Goal: Task Accomplishment & Management: Manage account settings

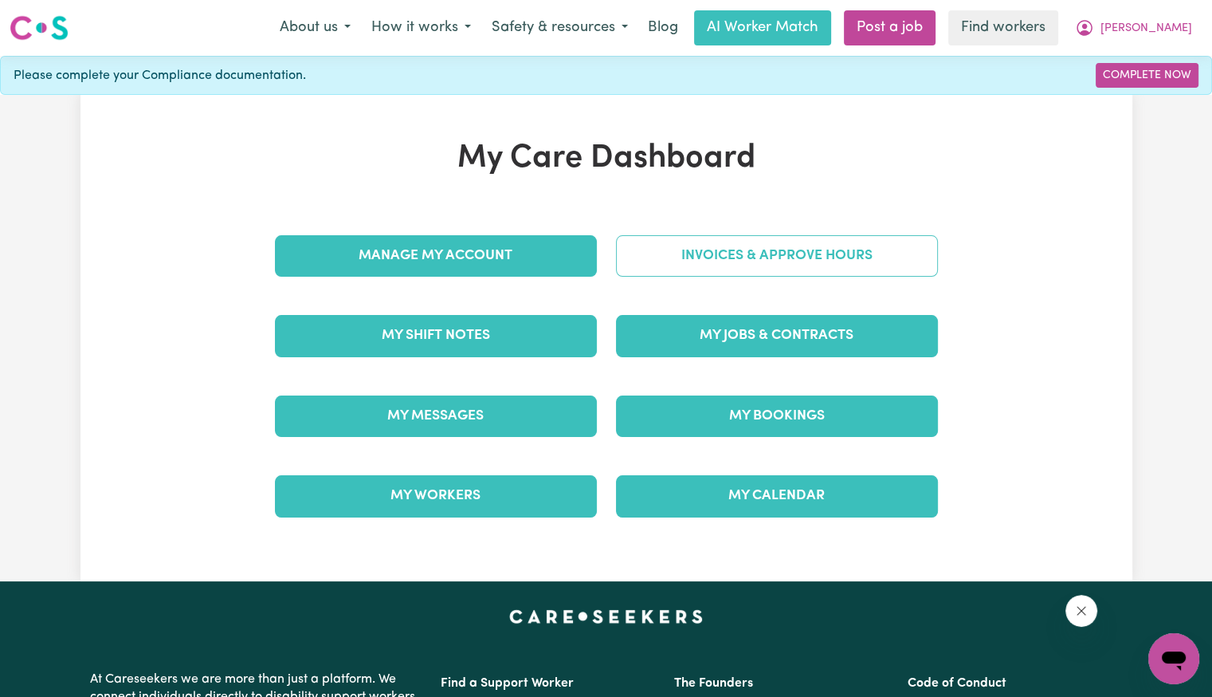
click at [658, 250] on link "Invoices & Approve Hours" at bounding box center [777, 255] width 322 height 41
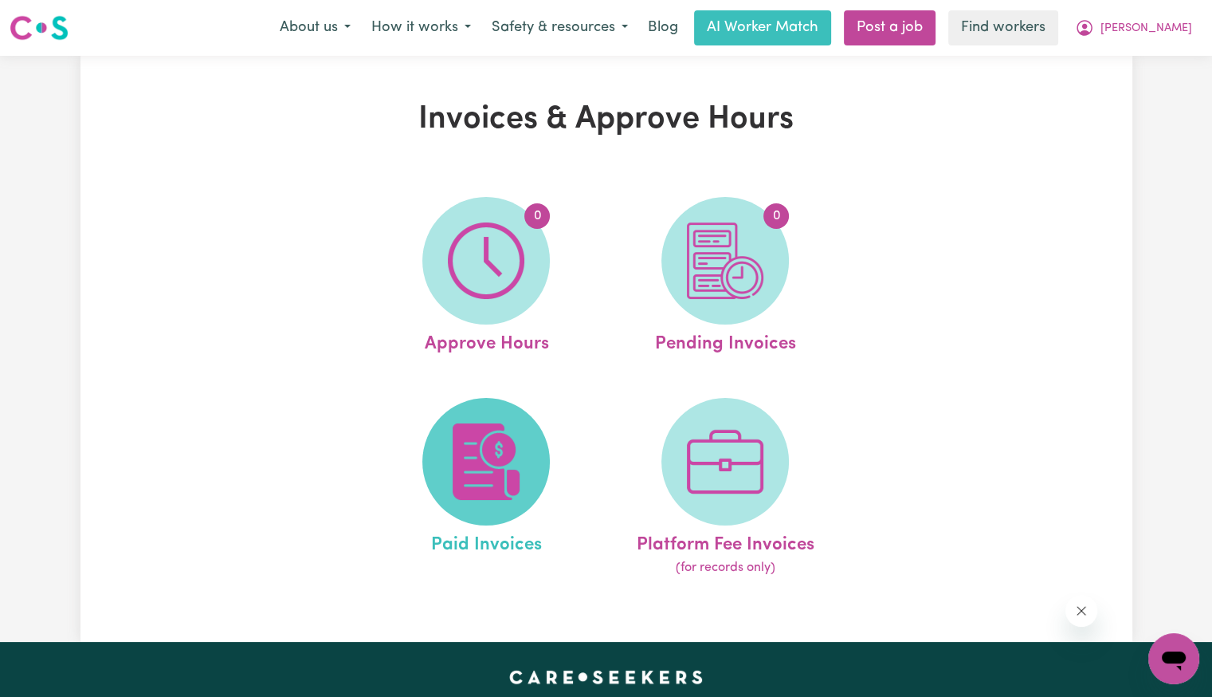
click at [462, 476] on img at bounding box center [486, 461] width 77 height 77
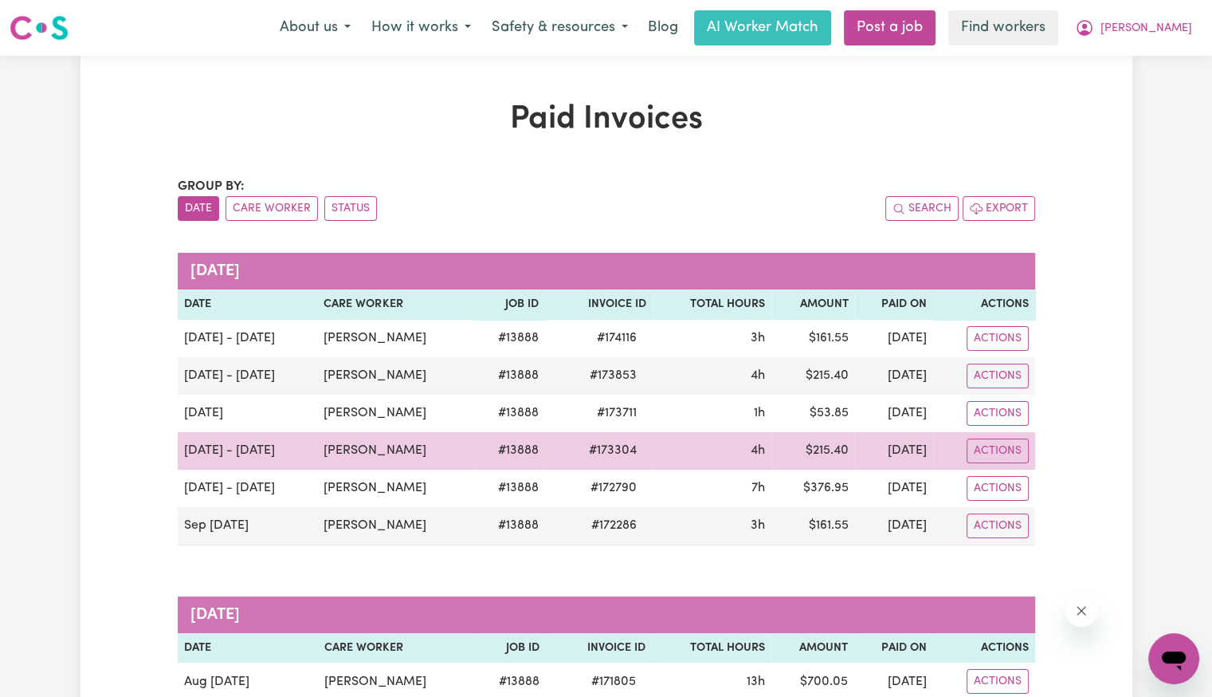
click at [580, 450] on span "# 173304" at bounding box center [613, 450] width 67 height 19
copy span "173304"
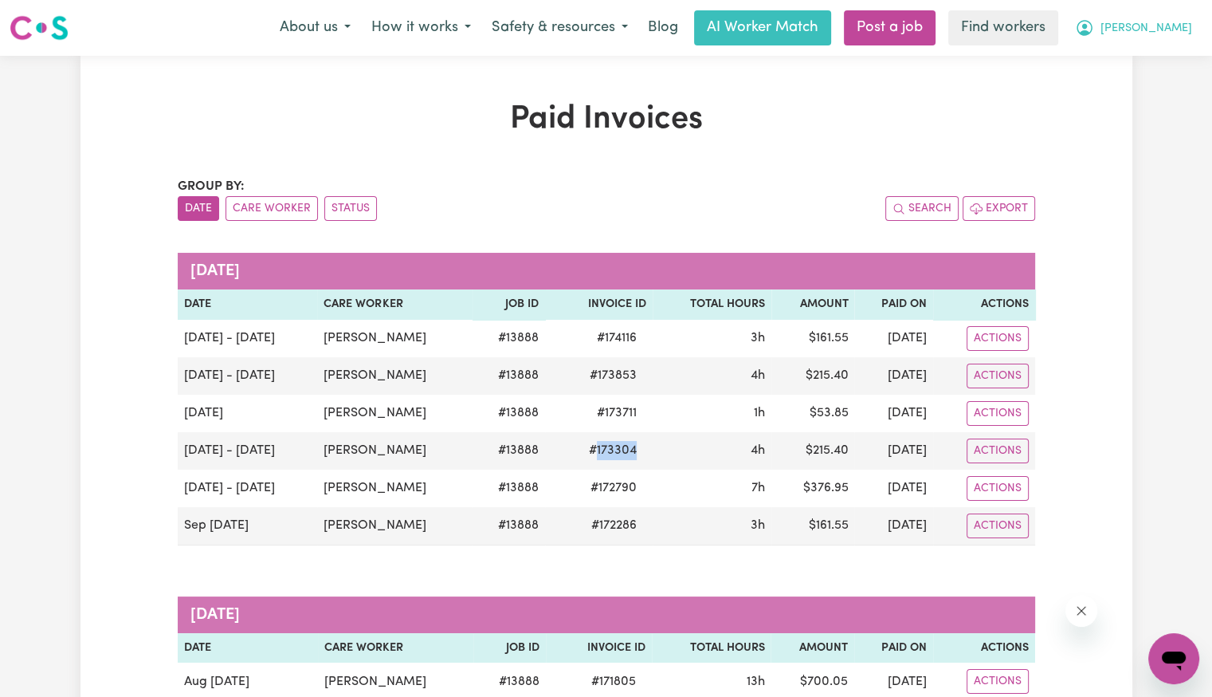
click at [1164, 38] on button "[PERSON_NAME]" at bounding box center [1134, 27] width 138 height 33
click at [1168, 41] on button "[PERSON_NAME]" at bounding box center [1134, 27] width 138 height 33
click at [1117, 94] on link "Logout" at bounding box center [1139, 92] width 126 height 30
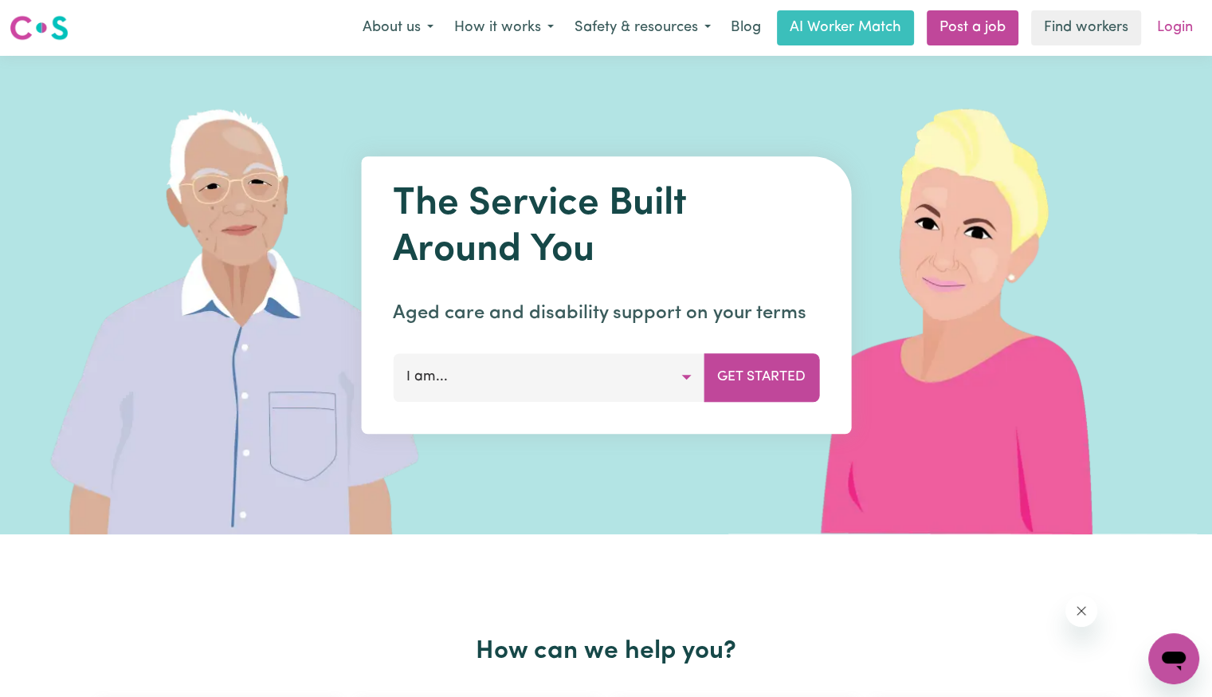
click at [1173, 22] on link "Login" at bounding box center [1175, 27] width 55 height 35
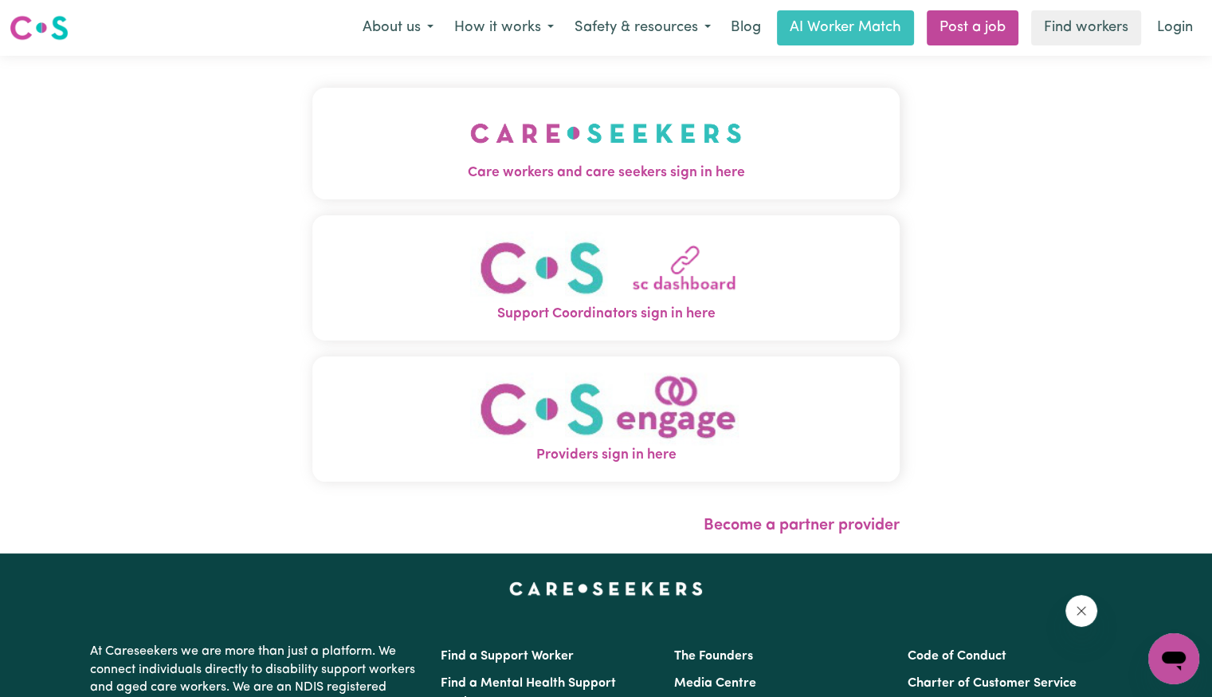
click at [475, 136] on img "Care workers and care seekers sign in here" at bounding box center [606, 133] width 272 height 59
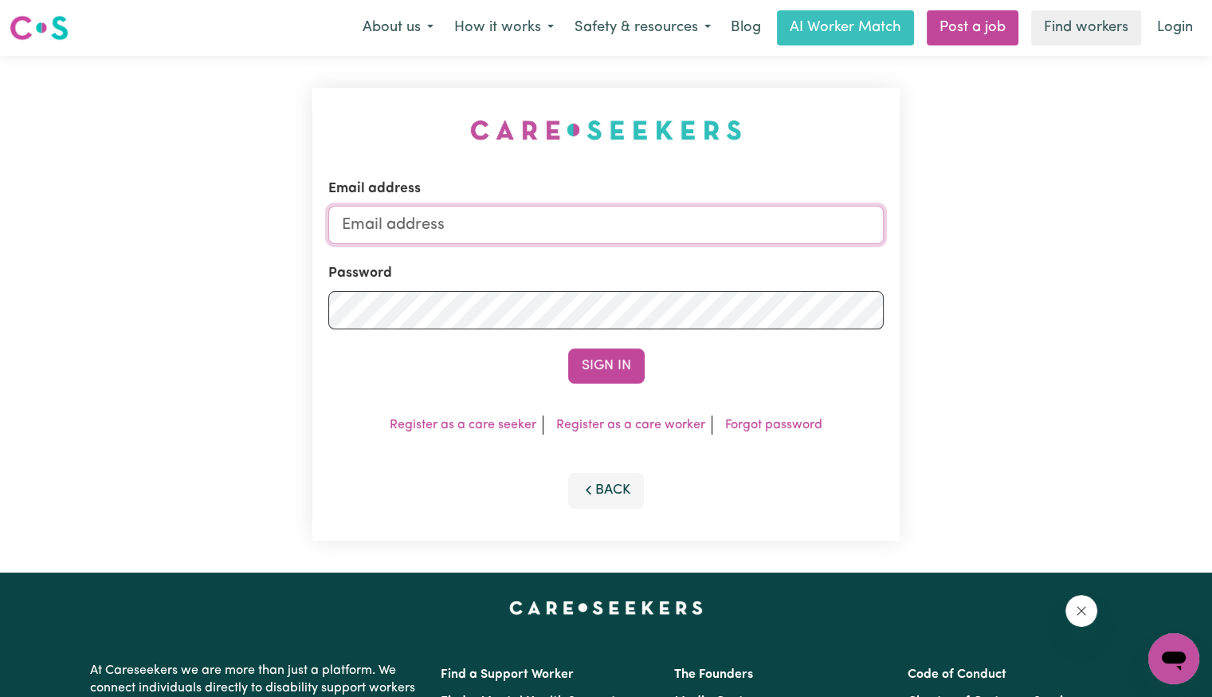
click at [550, 224] on input "Email address" at bounding box center [606, 225] width 556 height 38
drag, startPoint x: 432, startPoint y: 220, endPoint x: 1246, endPoint y: 328, distance: 821.1
click at [1212, 328] on html "Menu About us How it works Safety & resources Blog AI Worker Match Post a job F…" at bounding box center [606, 603] width 1212 height 1207
type input "[EMAIL_ADDRESS][DOMAIN_NAME]"
click at [568, 348] on button "Sign In" at bounding box center [606, 365] width 77 height 35
